Goal: Task Accomplishment & Management: Use online tool/utility

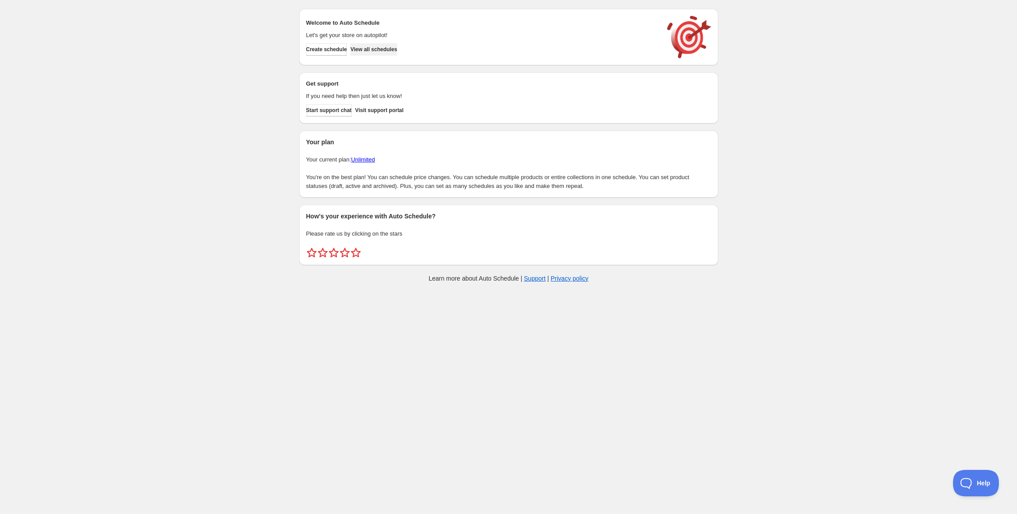
click at [381, 45] on button "View all schedules" at bounding box center [373, 49] width 47 height 12
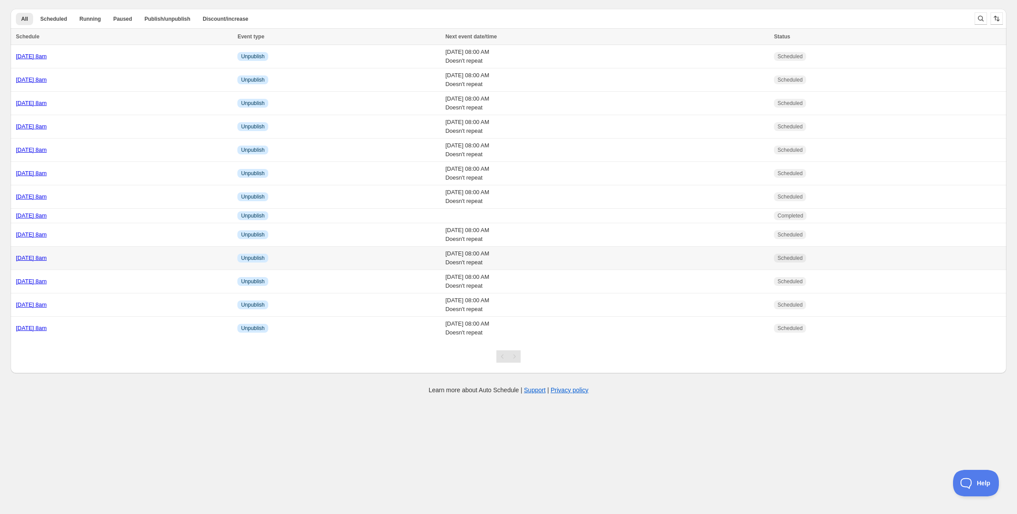
click at [47, 258] on link "Friday 5th September @ 8am" at bounding box center [31, 258] width 31 height 7
